Goal: Task Accomplishment & Management: Manage account settings

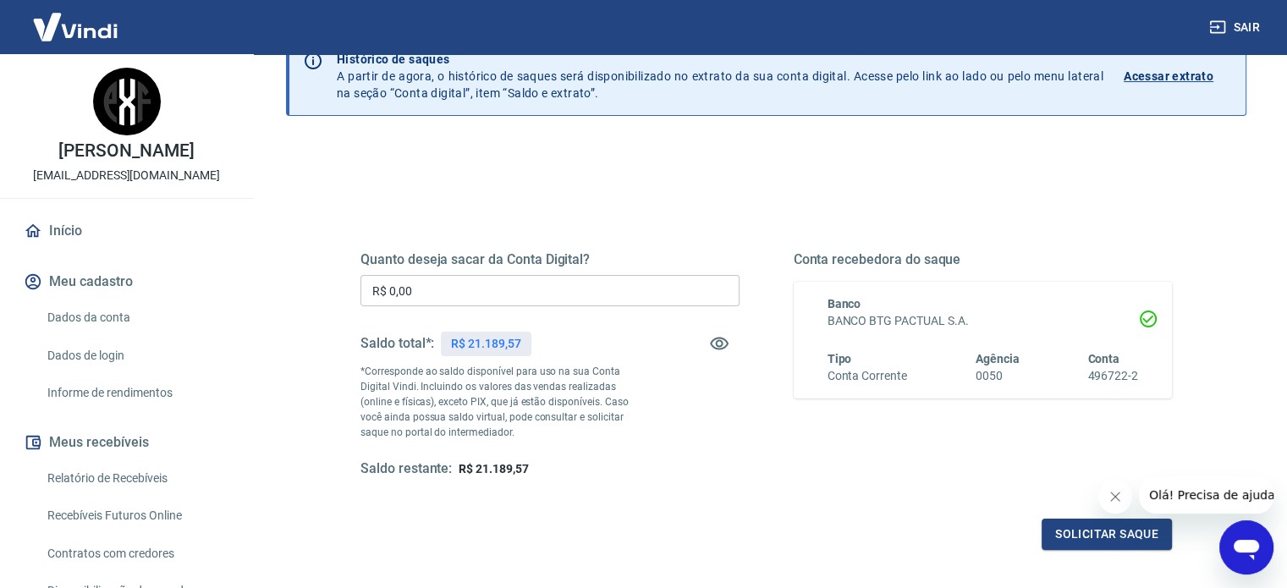
scroll to position [78, 0]
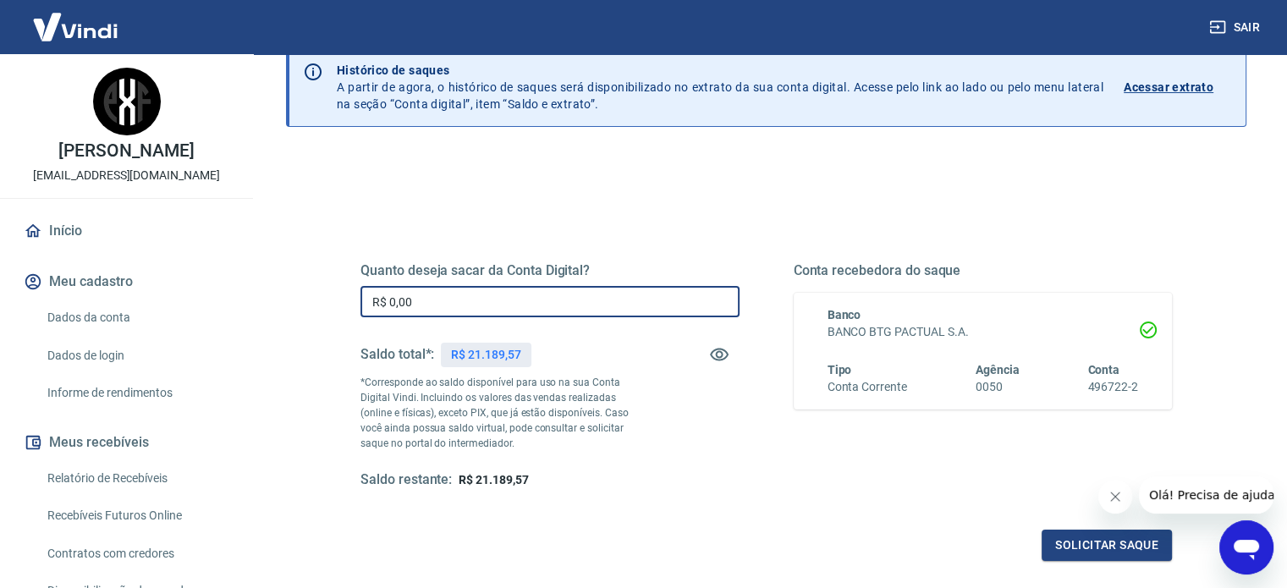
drag, startPoint x: 516, startPoint y: 295, endPoint x: 336, endPoint y: 297, distance: 180.2
click at [336, 297] on div "Quanto deseja sacar da Conta Digital? R$ 0,00 ​ Saldo total*: R$ 21.189,57 *Cor…" at bounding box center [766, 384] width 893 height 393
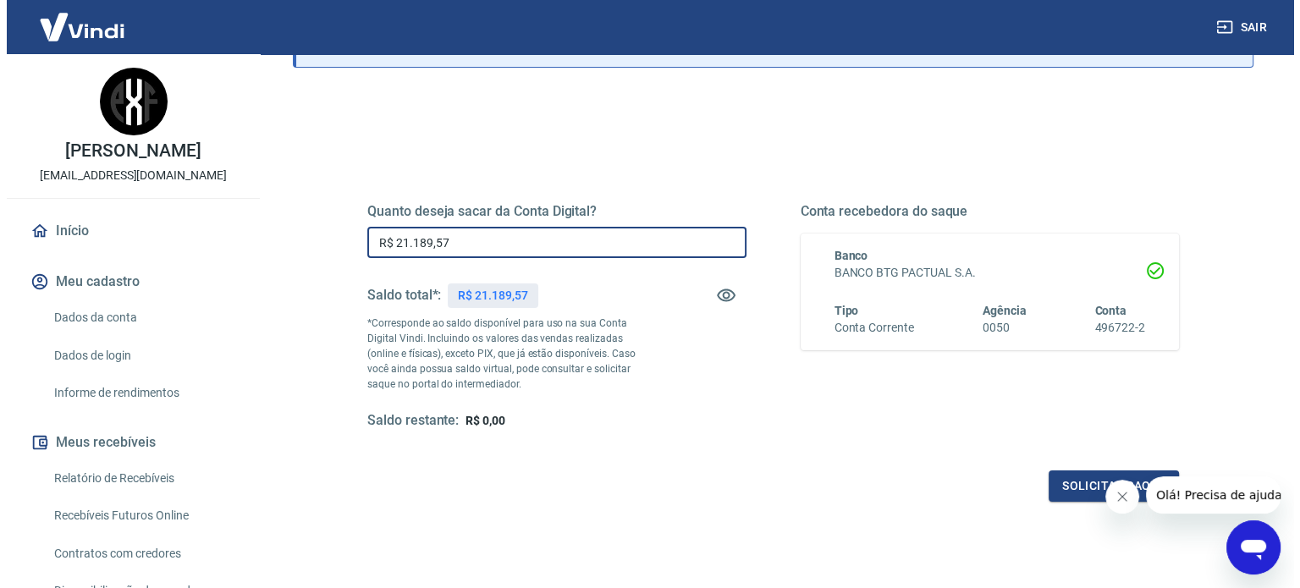
scroll to position [162, 0]
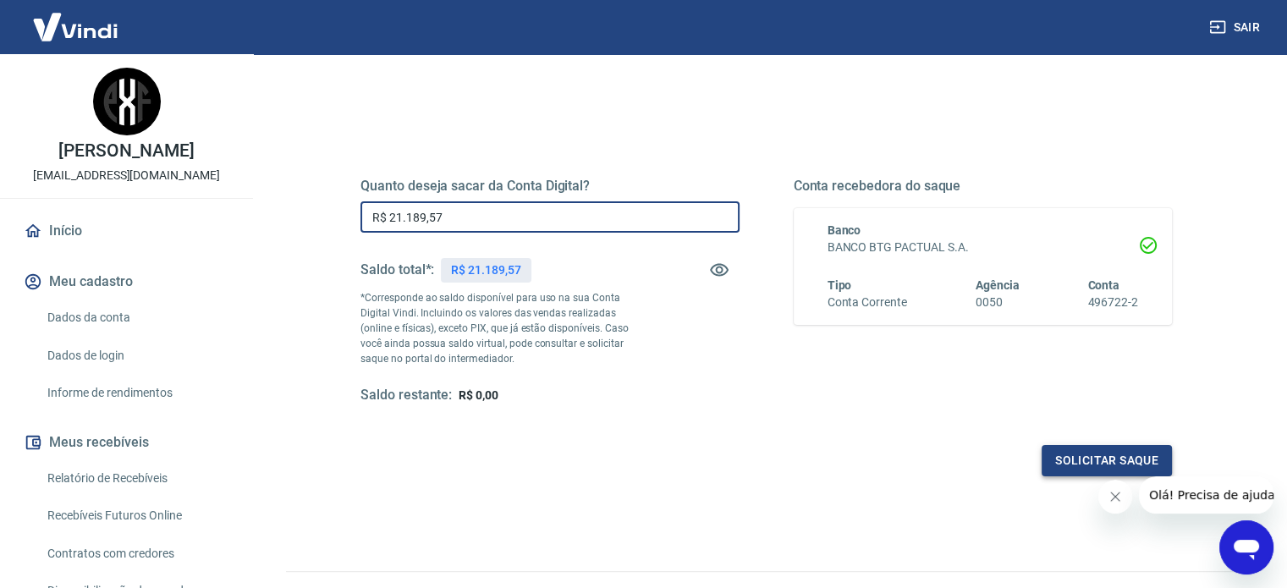
type input "R$ 21.189,57"
click at [1085, 463] on button "Solicitar saque" at bounding box center [1106, 460] width 130 height 31
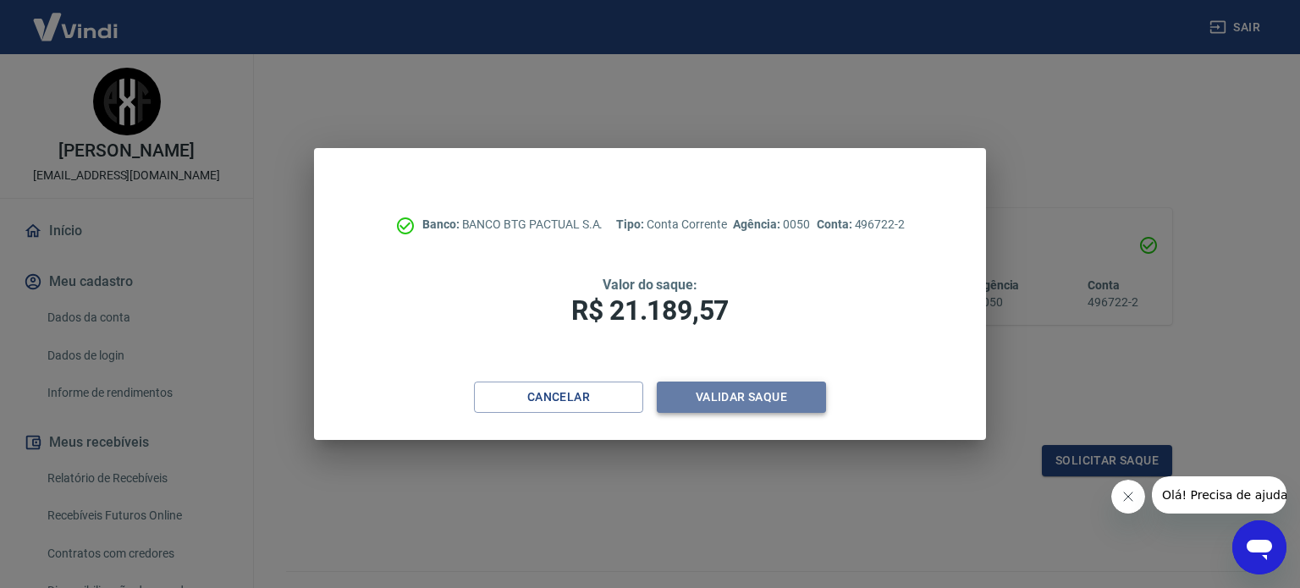
click at [715, 396] on button "Validar saque" at bounding box center [741, 397] width 169 height 31
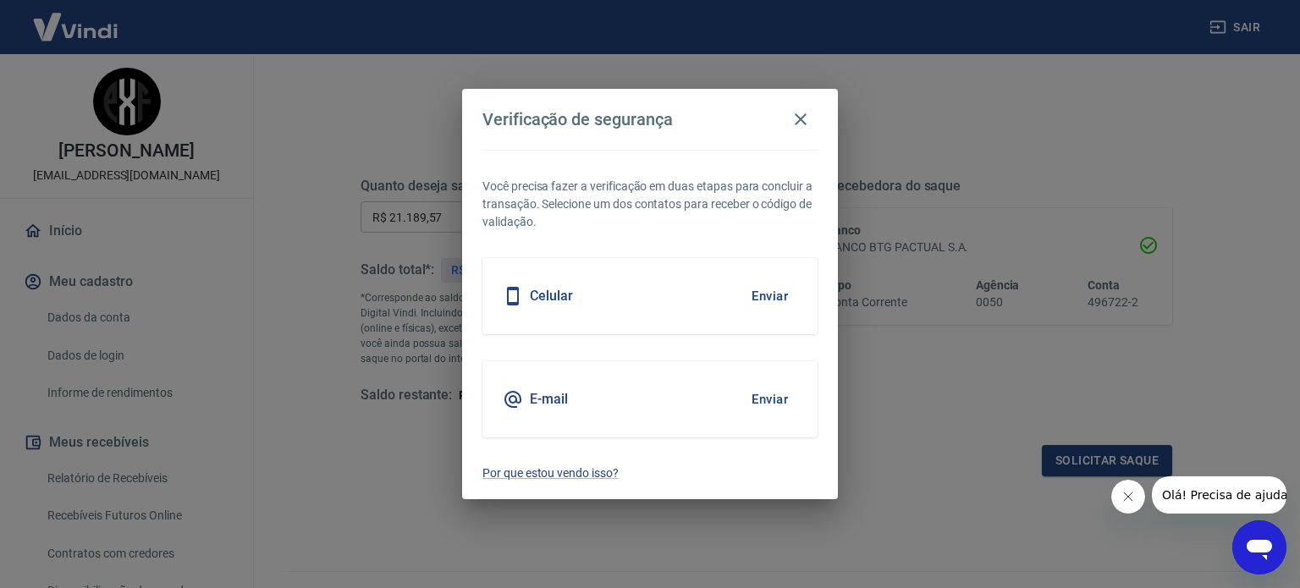
click at [532, 387] on div "E-mail Enviar" at bounding box center [649, 399] width 335 height 76
click at [772, 397] on button "Enviar" at bounding box center [769, 400] width 55 height 36
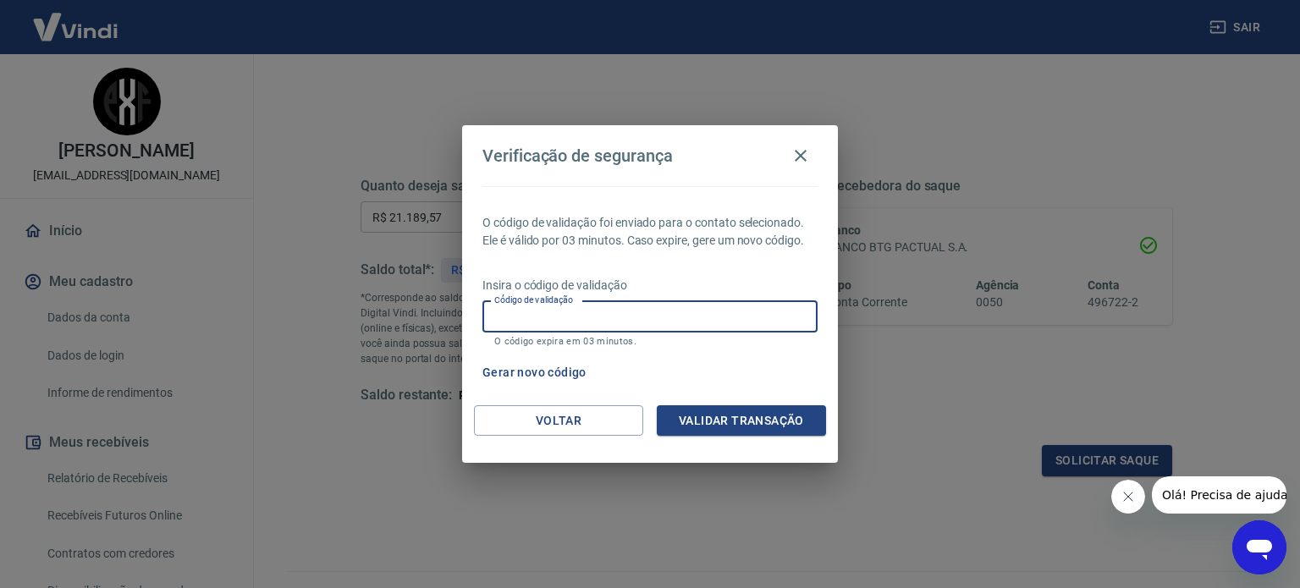
click at [613, 316] on input "Código de validação" at bounding box center [649, 316] width 335 height 31
paste input "901012"
type input "901012"
click at [716, 420] on button "Validar transação" at bounding box center [741, 420] width 169 height 31
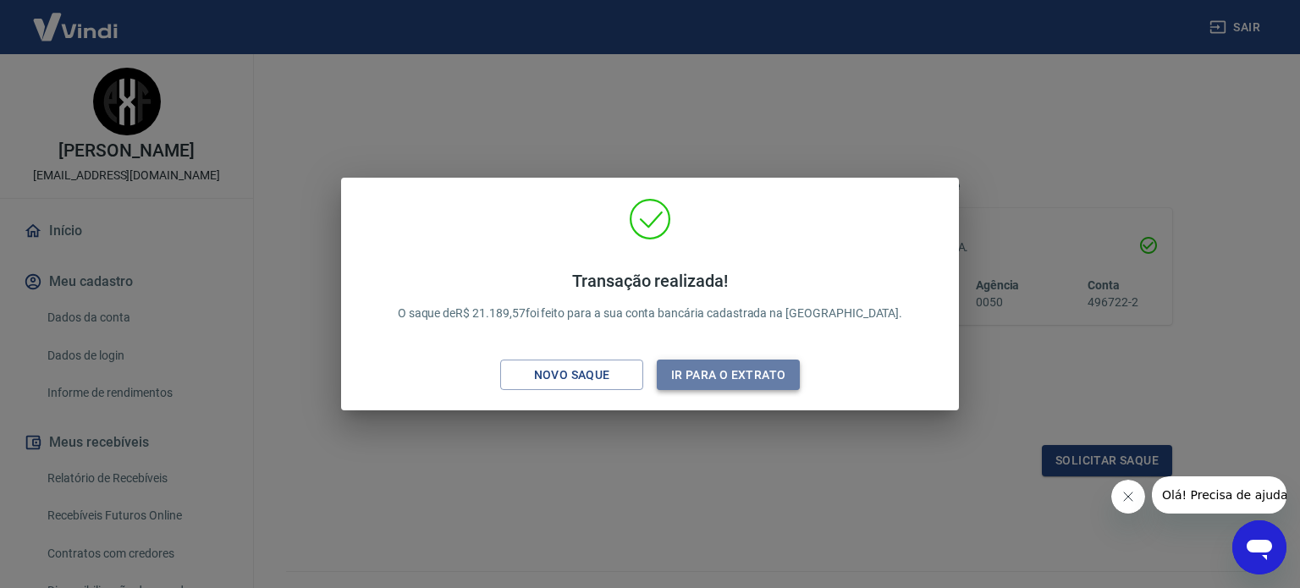
click at [713, 375] on button "Ir para o extrato" at bounding box center [728, 375] width 143 height 31
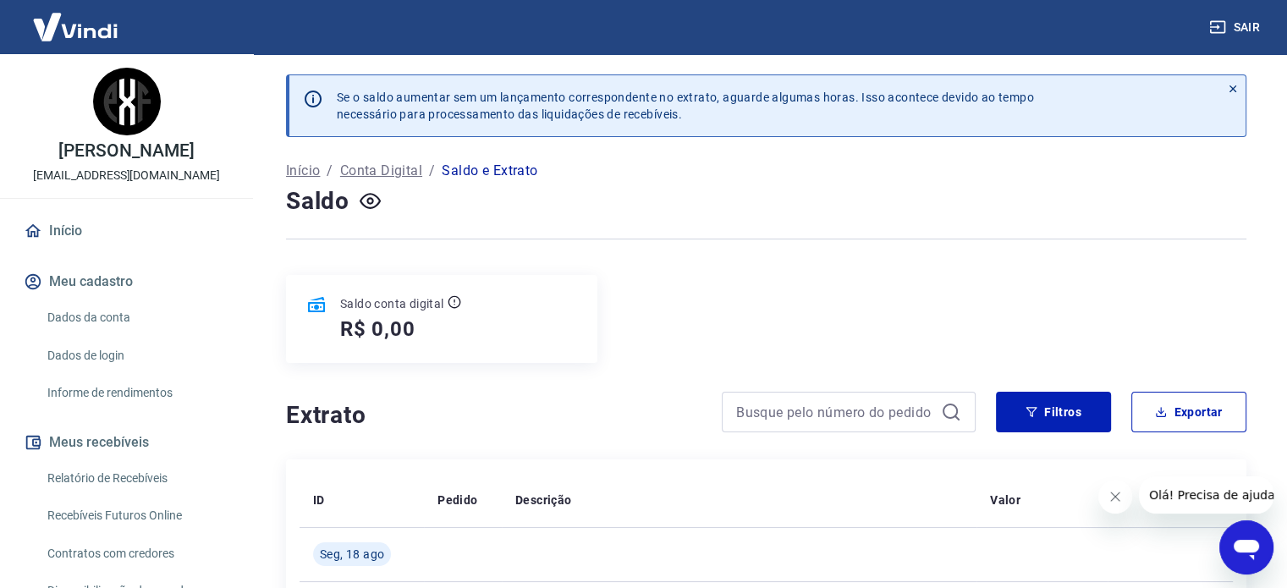
click at [74, 249] on link "Início" at bounding box center [126, 230] width 212 height 37
